Goal: Transaction & Acquisition: Subscribe to service/newsletter

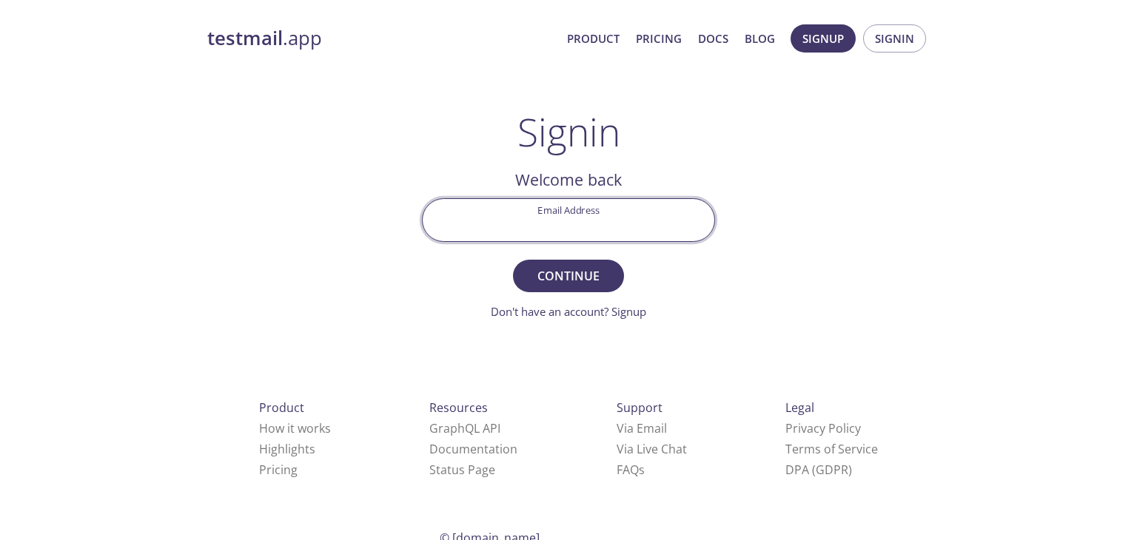
drag, startPoint x: 0, startPoint y: 0, endPoint x: 637, endPoint y: 212, distance: 671.2
click at [637, 212] on input "Email Address" at bounding box center [569, 220] width 292 height 42
type input "[EMAIL_ADDRESS][DOMAIN_NAME]"
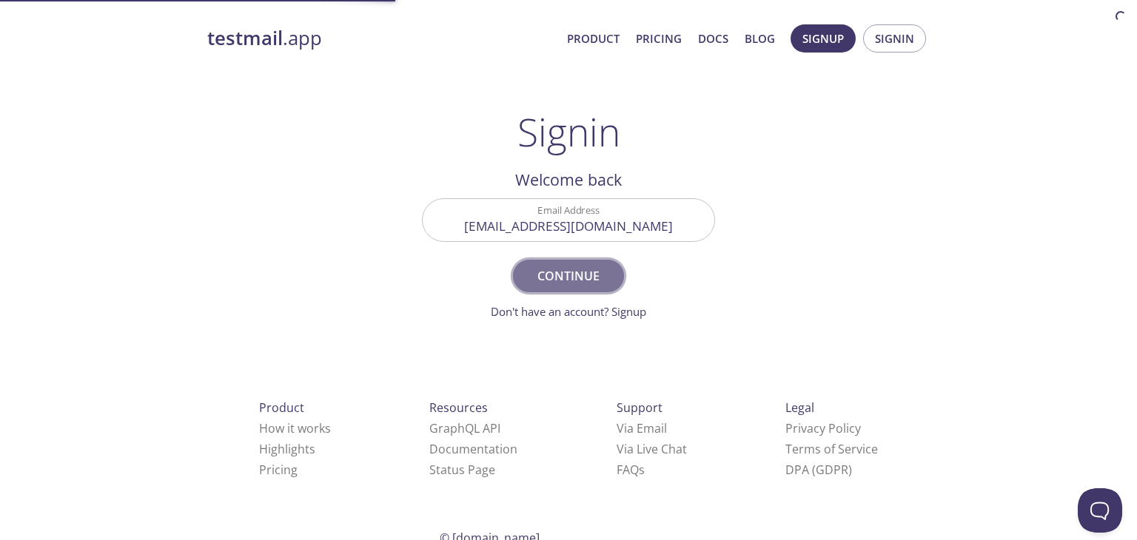
click at [594, 277] on span "Continue" at bounding box center [568, 276] width 78 height 21
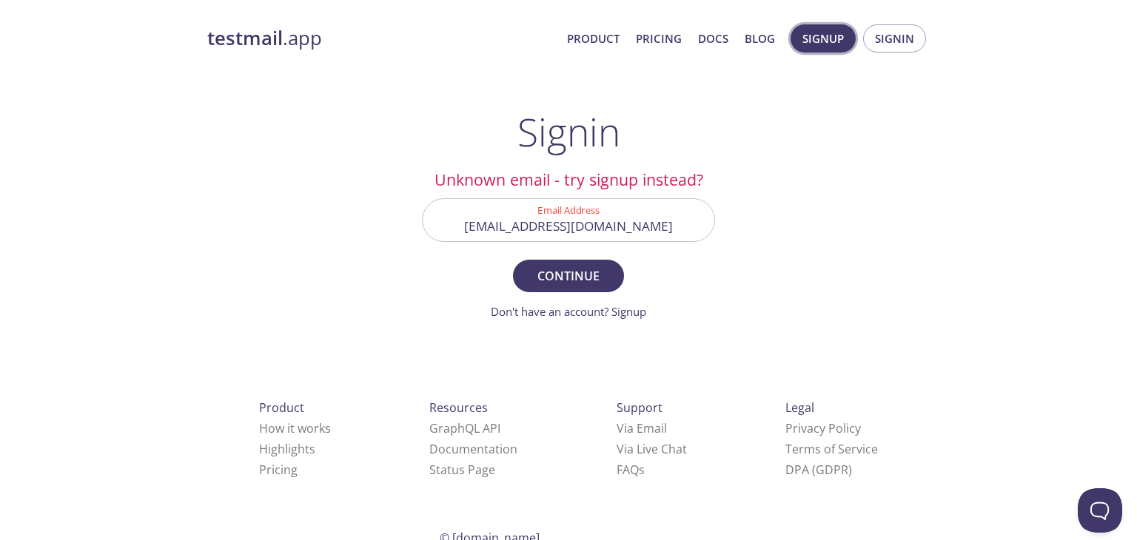
click at [816, 37] on span "Signup" at bounding box center [822, 38] width 41 height 19
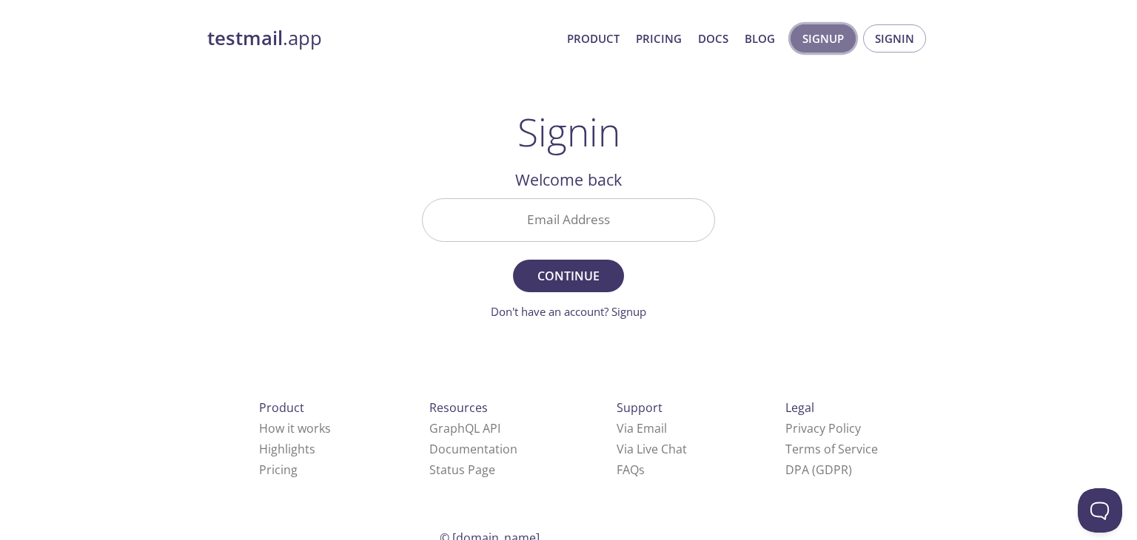
click at [829, 38] on span "Signup" at bounding box center [822, 38] width 41 height 19
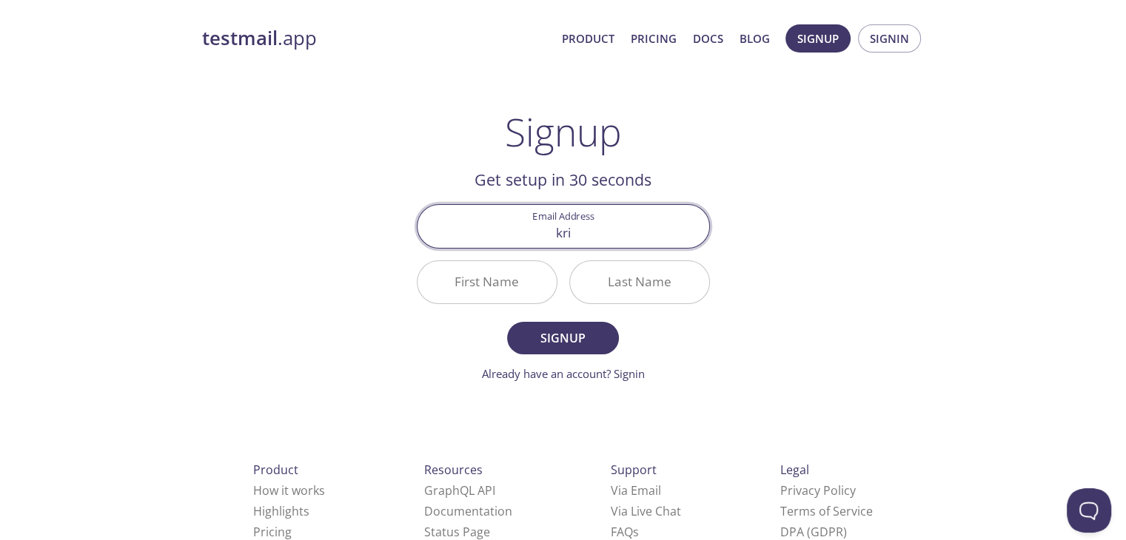
click at [663, 229] on input "kri" at bounding box center [564, 226] width 292 height 42
type input "[EMAIL_ADDRESS][DOMAIN_NAME]"
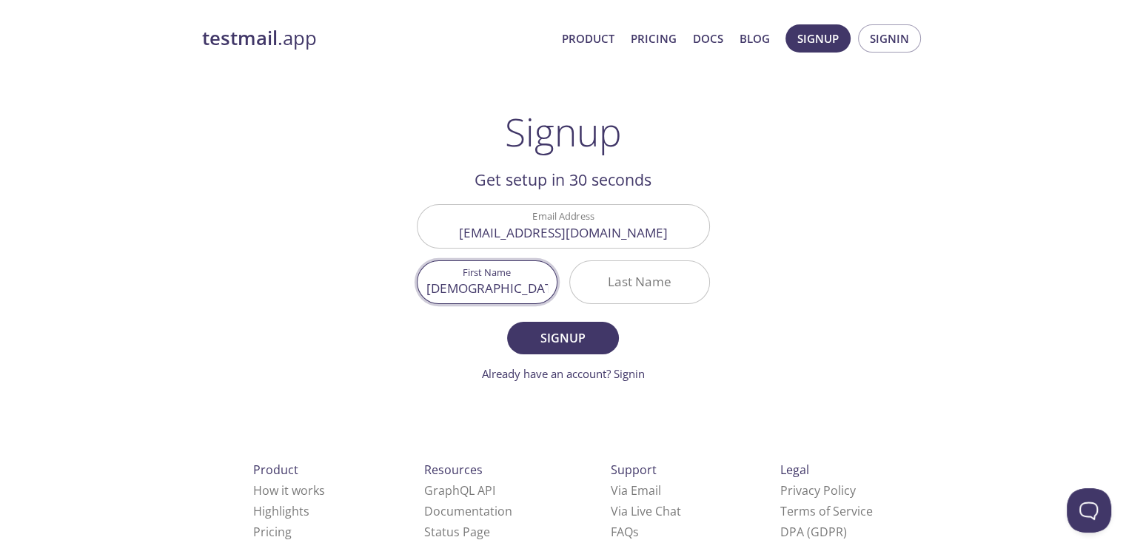
type input "[DEMOGRAPHIC_DATA]"
type input "singh"
click at [507, 322] on button "Signup" at bounding box center [562, 338] width 111 height 33
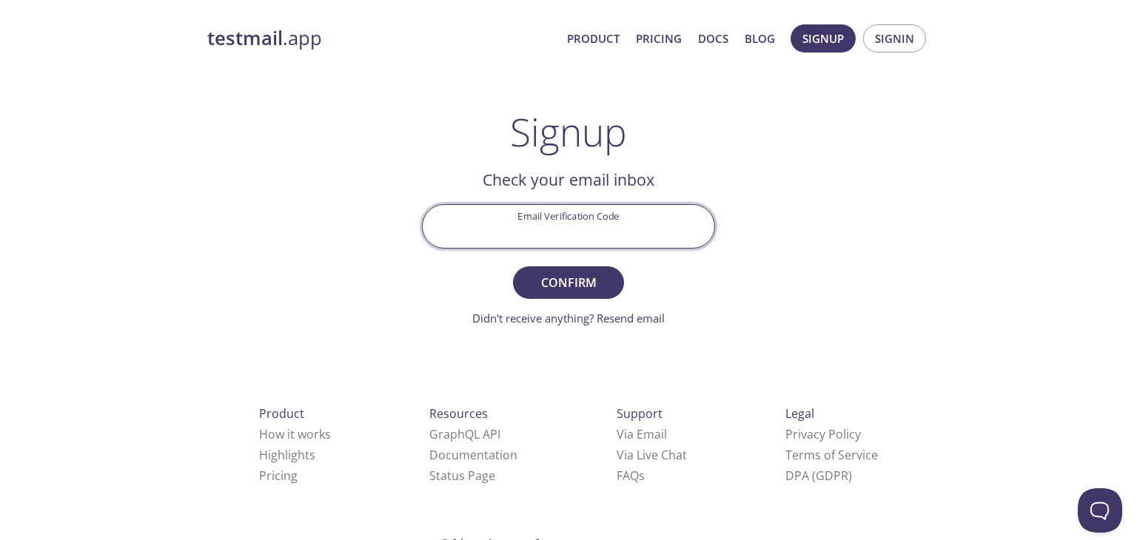
click at [617, 227] on input "Email Verification Code" at bounding box center [569, 226] width 292 height 42
click at [616, 211] on input "Email Verification Code" at bounding box center [569, 226] width 292 height 42
paste input "7ZD8VNQ"
type input "7ZD8VNQ"
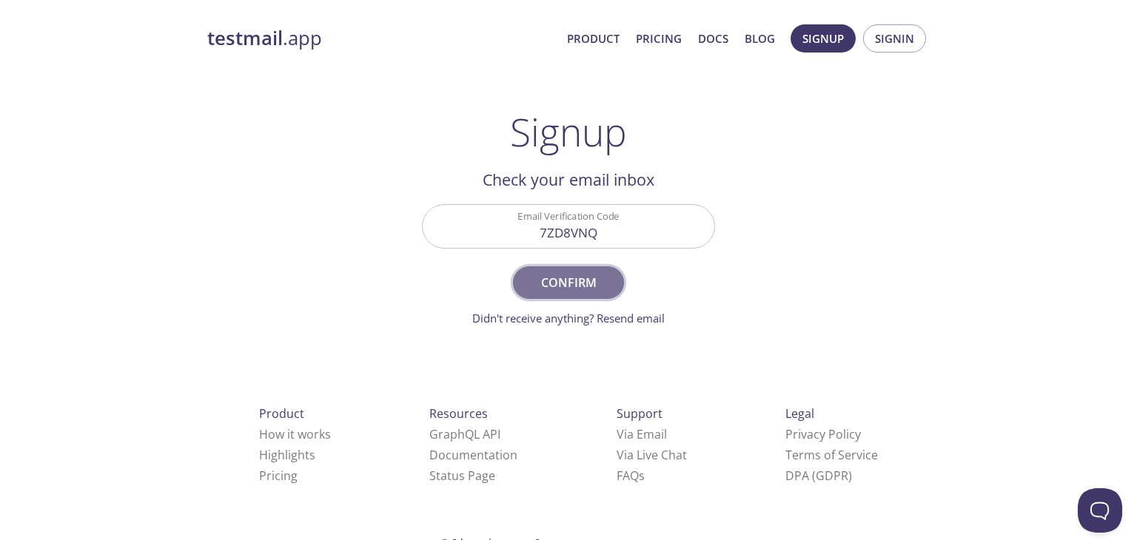
click at [614, 276] on button "Confirm" at bounding box center [568, 282] width 111 height 33
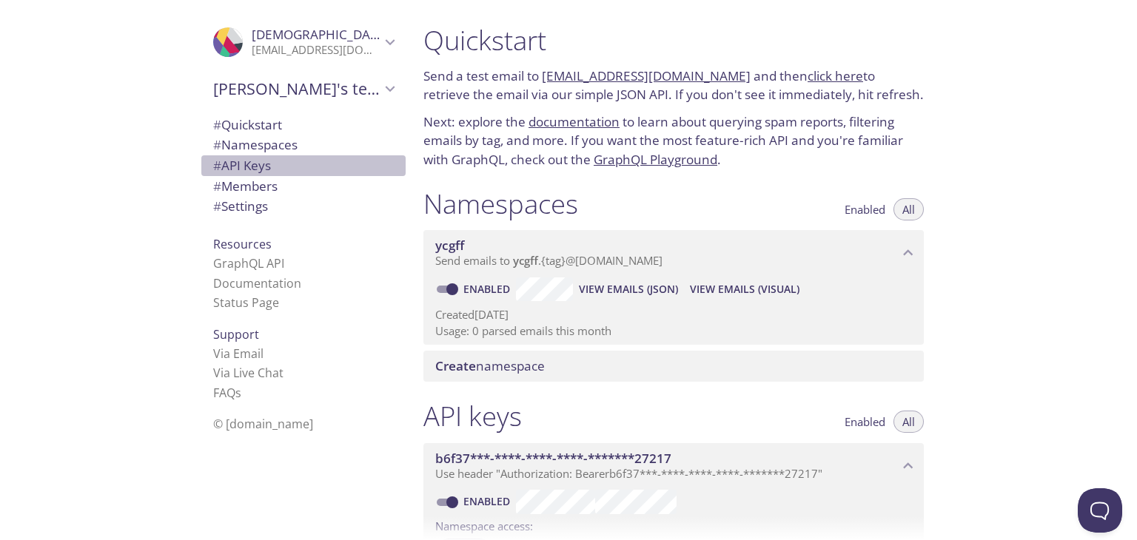
click at [261, 169] on span "# API Keys" at bounding box center [242, 165] width 58 height 17
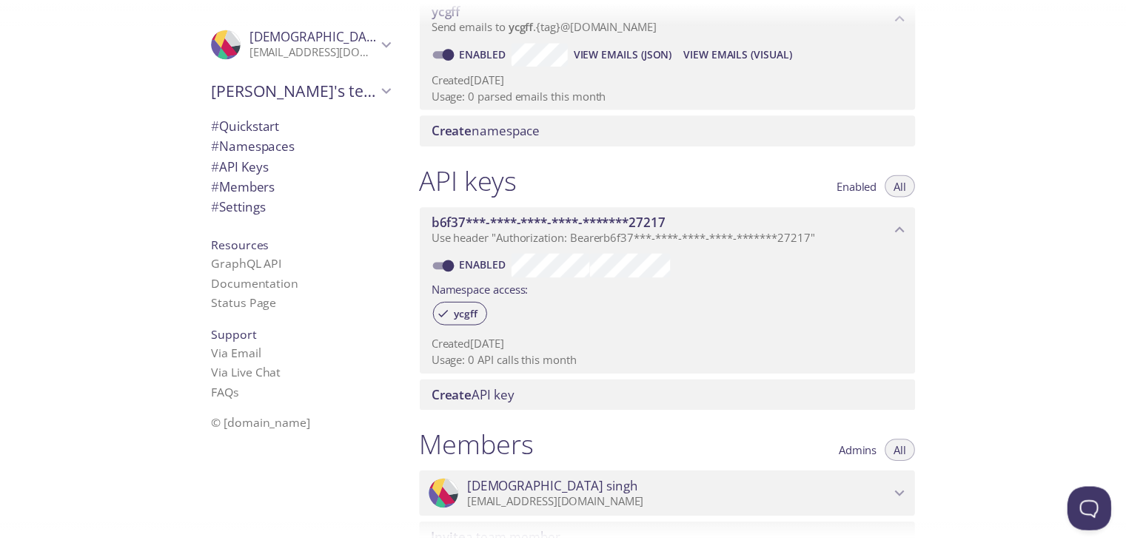
scroll to position [272, 0]
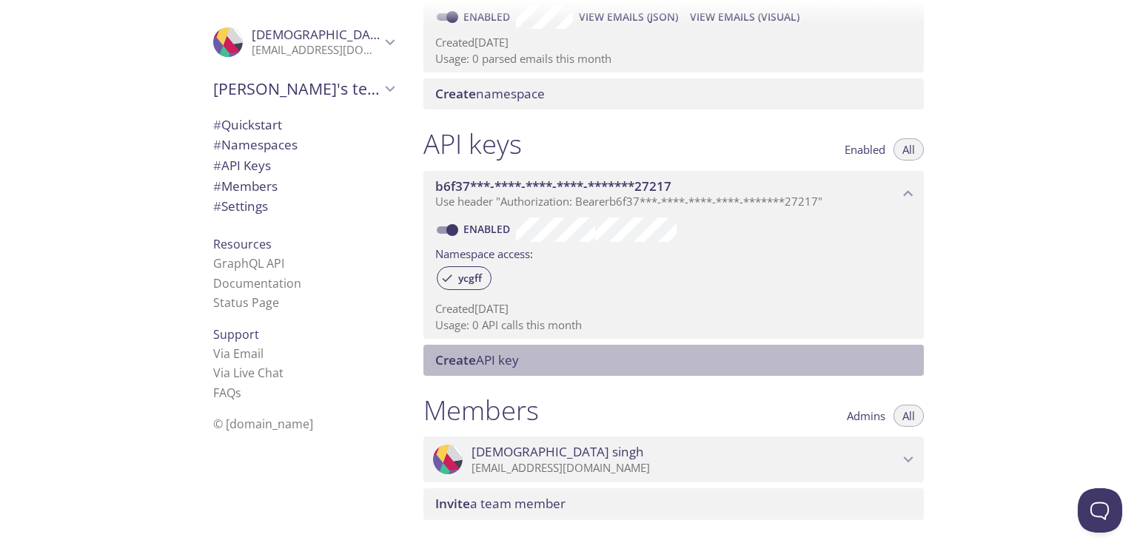
click at [486, 364] on span "Create API key" at bounding box center [477, 360] width 84 height 17
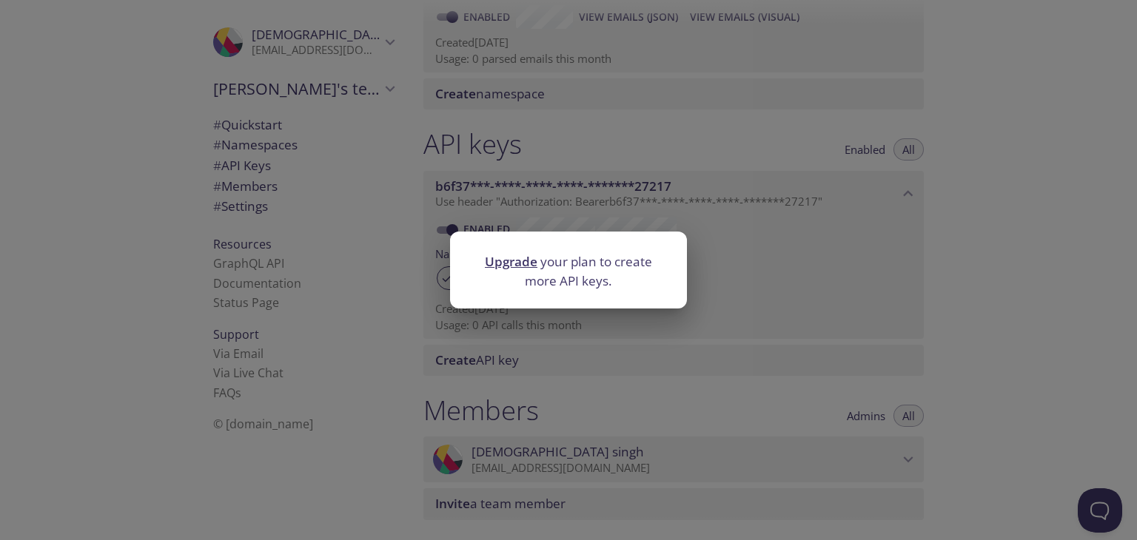
click at [523, 260] on link "Upgrade" at bounding box center [511, 261] width 53 height 17
